Goal: Share content: Share content

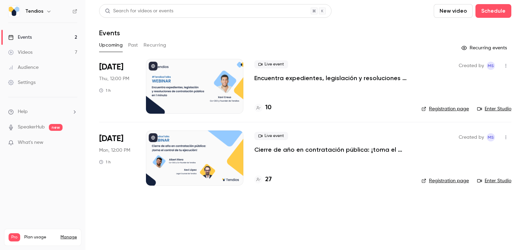
click at [114, 46] on button "Upcoming" at bounding box center [111, 45] width 24 height 11
click at [136, 48] on button "Past" at bounding box center [133, 45] width 10 height 11
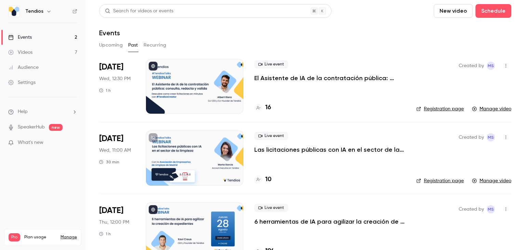
click at [155, 48] on button "Recurring" at bounding box center [155, 45] width 23 height 11
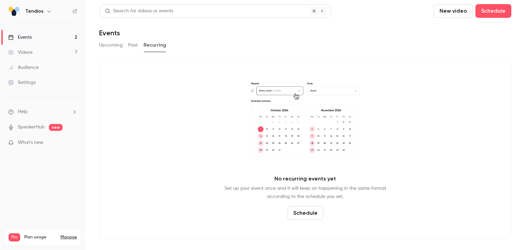
click at [104, 43] on button "Upcoming" at bounding box center [111, 45] width 24 height 11
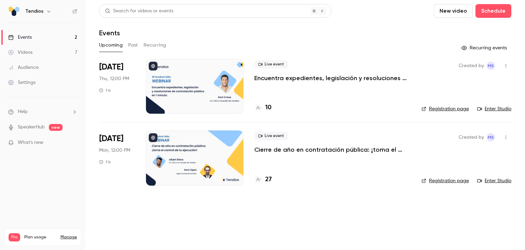
click at [66, 32] on link "Events 2" at bounding box center [42, 37] width 85 height 15
click at [253, 0] on html "Tendios Events 2 Videos 7 Audience Settings Help SpeakerHub new What's new Pro …" at bounding box center [262, 125] width 525 height 250
click at [134, 45] on button "Past" at bounding box center [133, 45] width 10 height 11
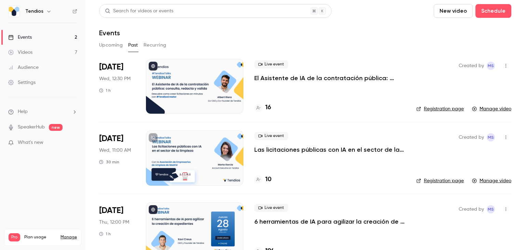
click at [105, 47] on button "Upcoming" at bounding box center [111, 45] width 24 height 11
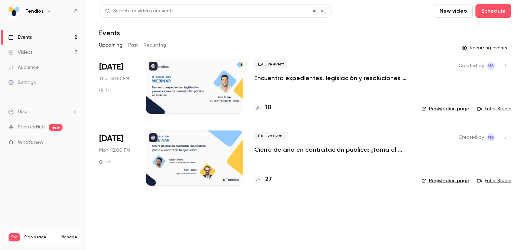
click at [149, 44] on button "Recurring" at bounding box center [155, 45] width 23 height 11
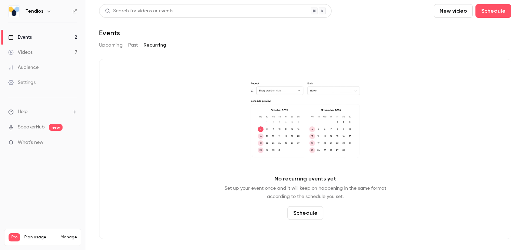
click at [130, 46] on button "Past" at bounding box center [133, 45] width 10 height 11
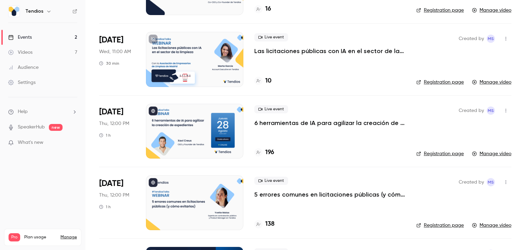
scroll to position [103, 0]
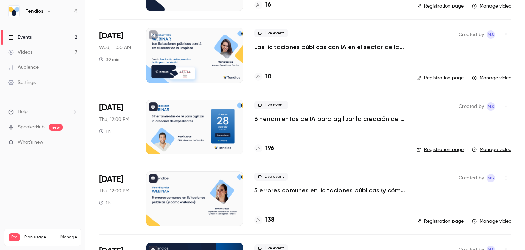
click at [475, 147] on link "Manage video" at bounding box center [491, 149] width 39 height 7
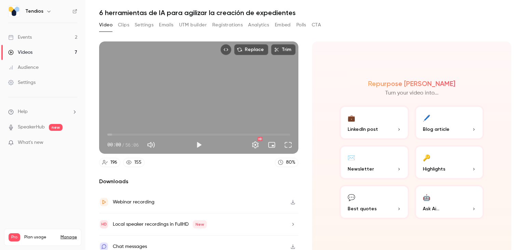
scroll to position [26, 0]
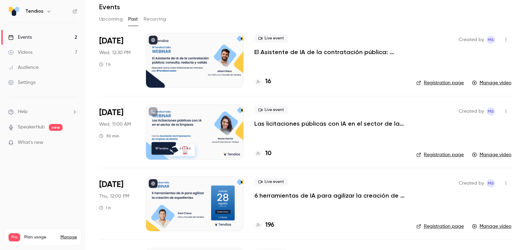
click at [107, 23] on button "Upcoming" at bounding box center [111, 19] width 24 height 11
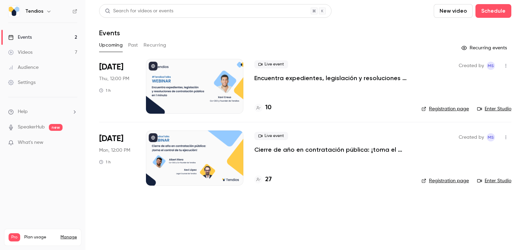
click at [29, 55] on link "Videos 7" at bounding box center [42, 52] width 85 height 15
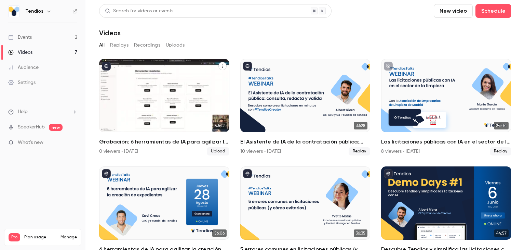
click at [170, 141] on h2 "Grabación: 6 herramientas de IA para agilizar la creación de expedientes" at bounding box center [164, 141] width 130 height 8
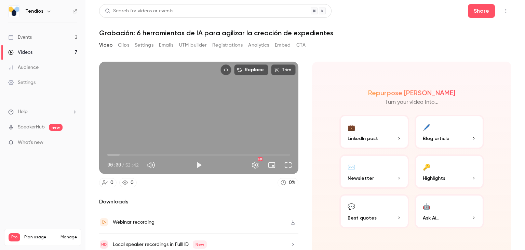
click at [503, 12] on icon "Top Bar Actions" at bounding box center [505, 11] width 5 height 5
click at [466, 12] on div at bounding box center [262, 125] width 525 height 250
click at [473, 12] on button "Share" at bounding box center [481, 11] width 27 height 14
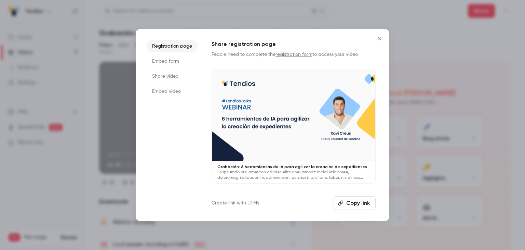
click at [350, 203] on button "Copy link" at bounding box center [355, 203] width 42 height 14
click at [382, 41] on button "Close" at bounding box center [380, 39] width 14 height 14
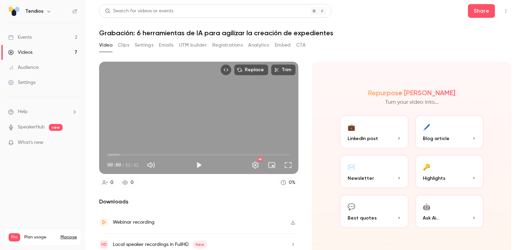
click at [58, 51] on link "Videos 7" at bounding box center [42, 52] width 85 height 15
